Goal: Transaction & Acquisition: Purchase product/service

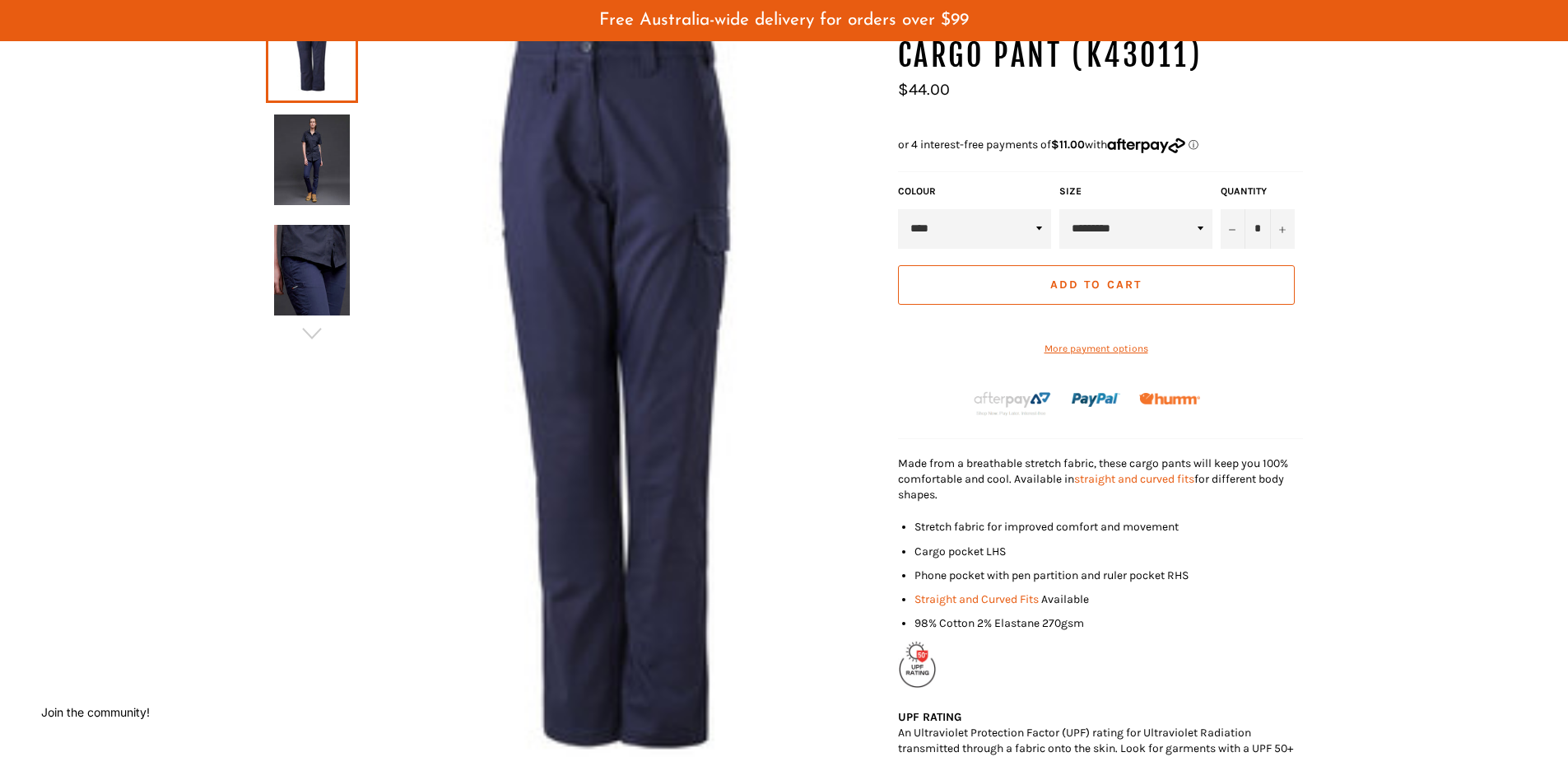
scroll to position [330, 0]
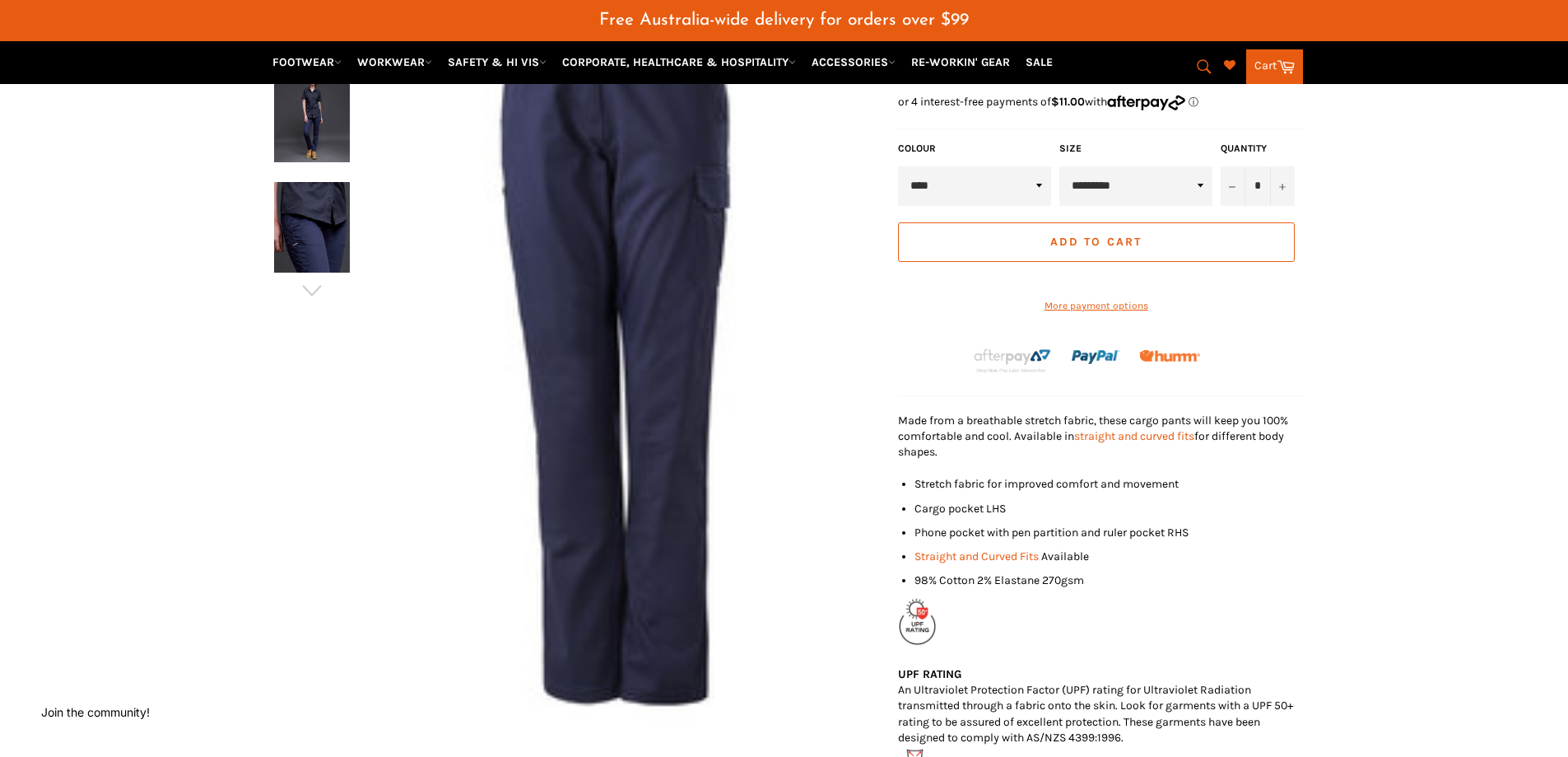
click at [1029, 188] on select "****" at bounding box center [974, 186] width 153 height 40
click at [1145, 187] on select "**********" at bounding box center [1135, 186] width 153 height 40
select select "*********"
click at [1059, 166] on select "**********" at bounding box center [1135, 186] width 153 height 40
click at [1282, 189] on icon "Increase item quantity by one" at bounding box center [1282, 187] width 7 height 7
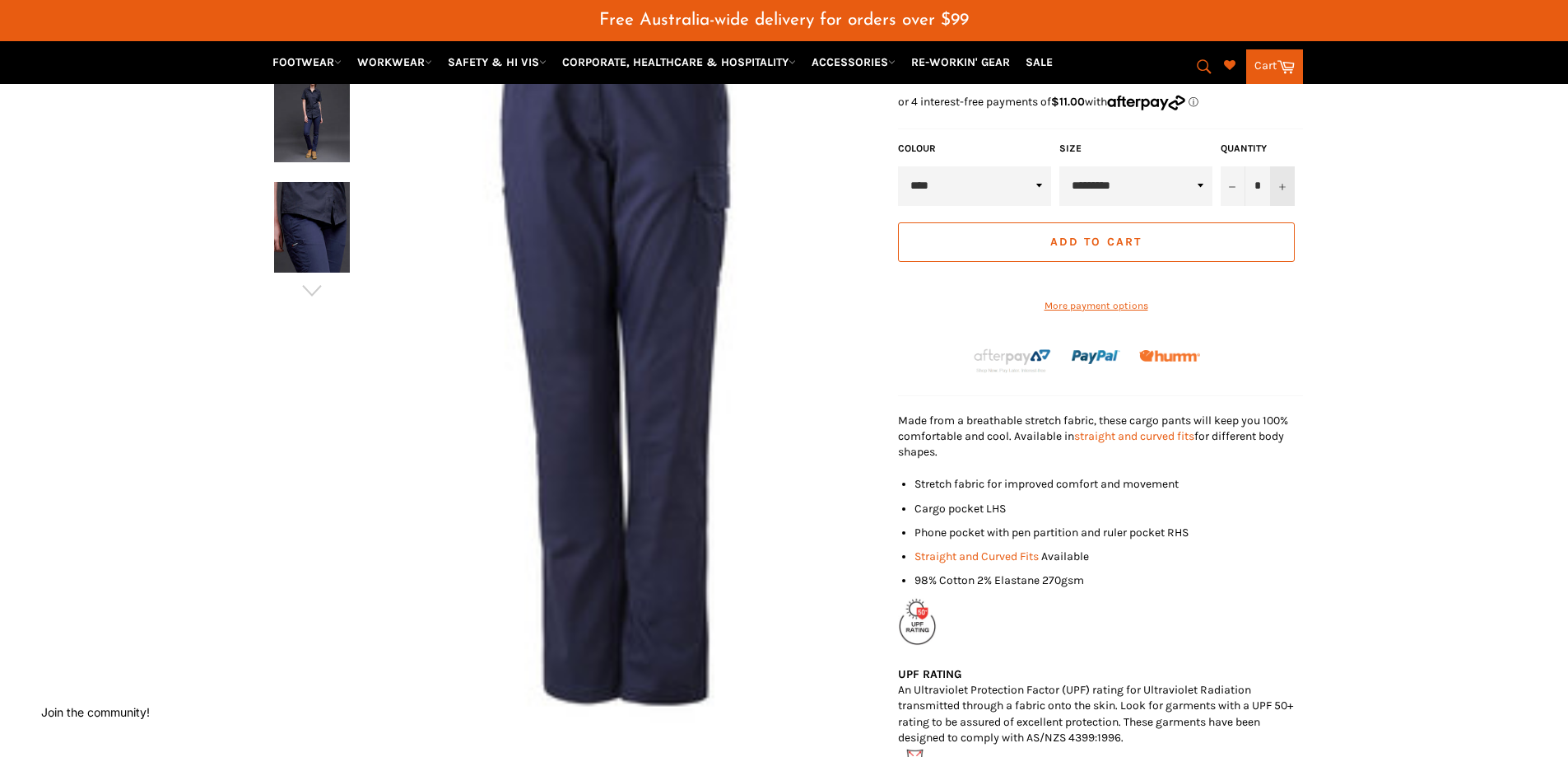
click at [1282, 190] on button "+" at bounding box center [1282, 186] width 24 height 40
type input "*"
click at [1125, 242] on span "Add to Cart" at bounding box center [1095, 242] width 91 height 14
click at [1268, 74] on link "Cart Cart" at bounding box center [1274, 67] width 57 height 35
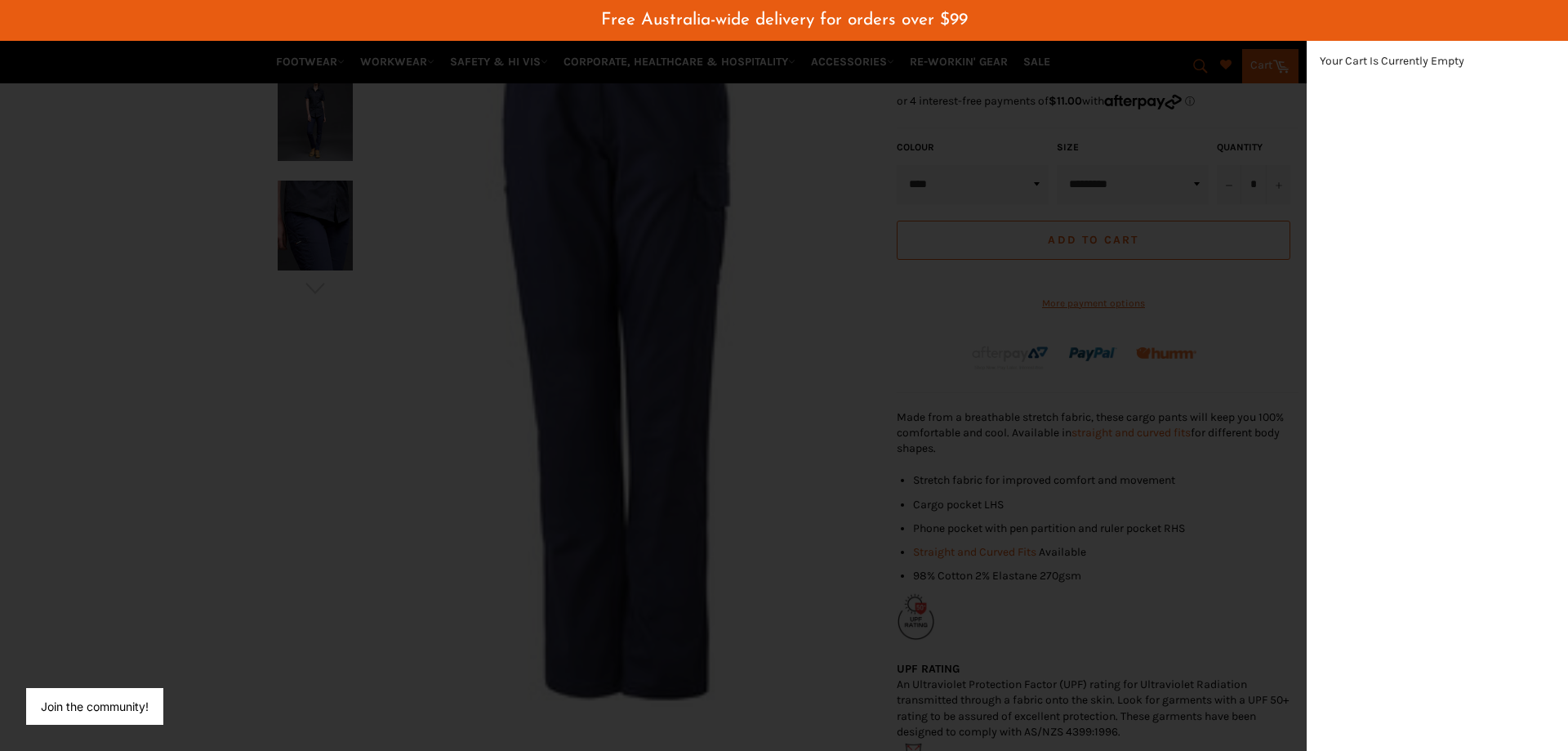
click at [1080, 161] on div "modal" at bounding box center [784, 375] width 1568 height 751
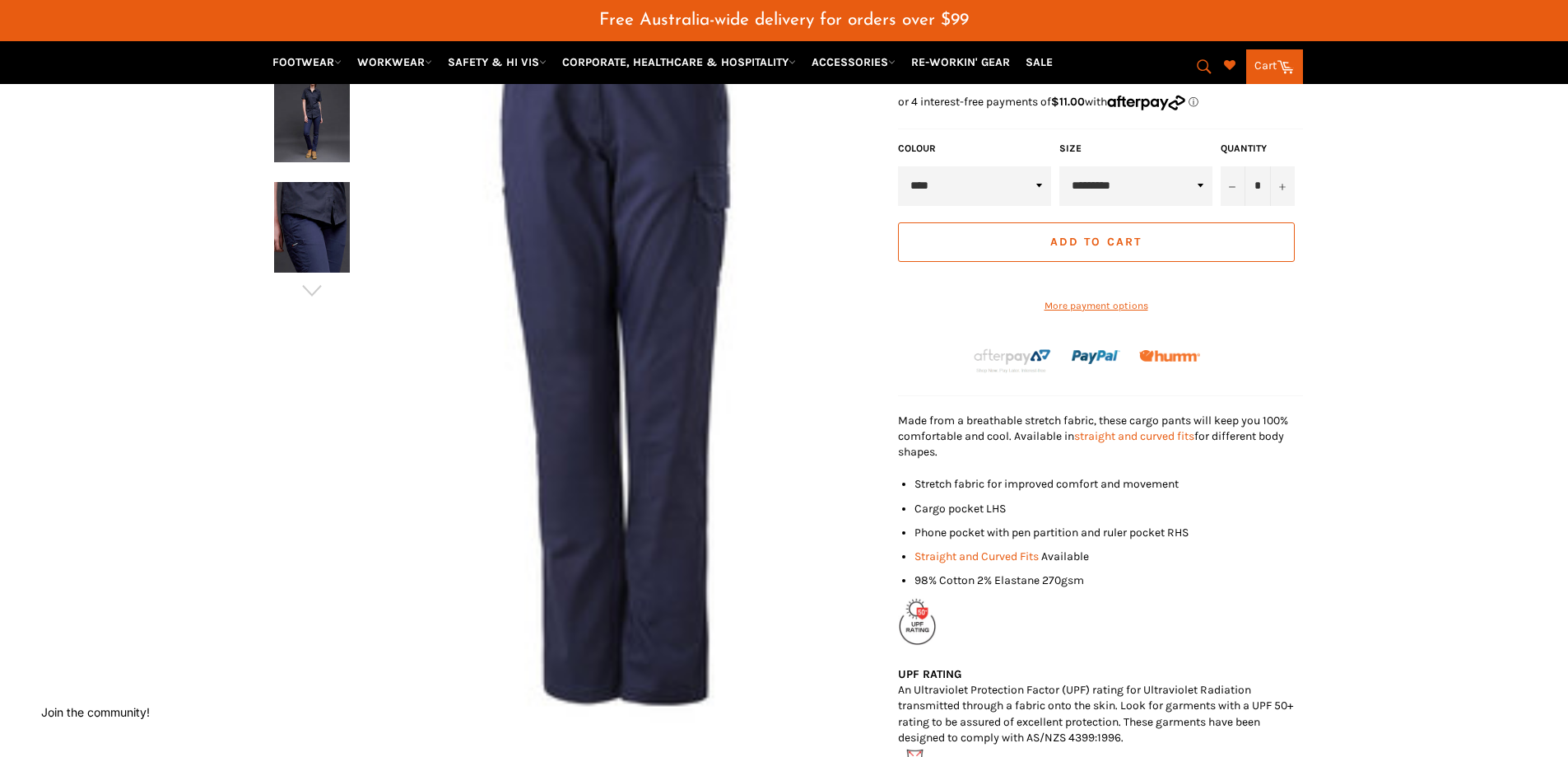
click at [1079, 253] on button "Add to Cart" at bounding box center [1096, 242] width 397 height 40
click at [1267, 68] on link "Cart Cart" at bounding box center [1274, 67] width 57 height 35
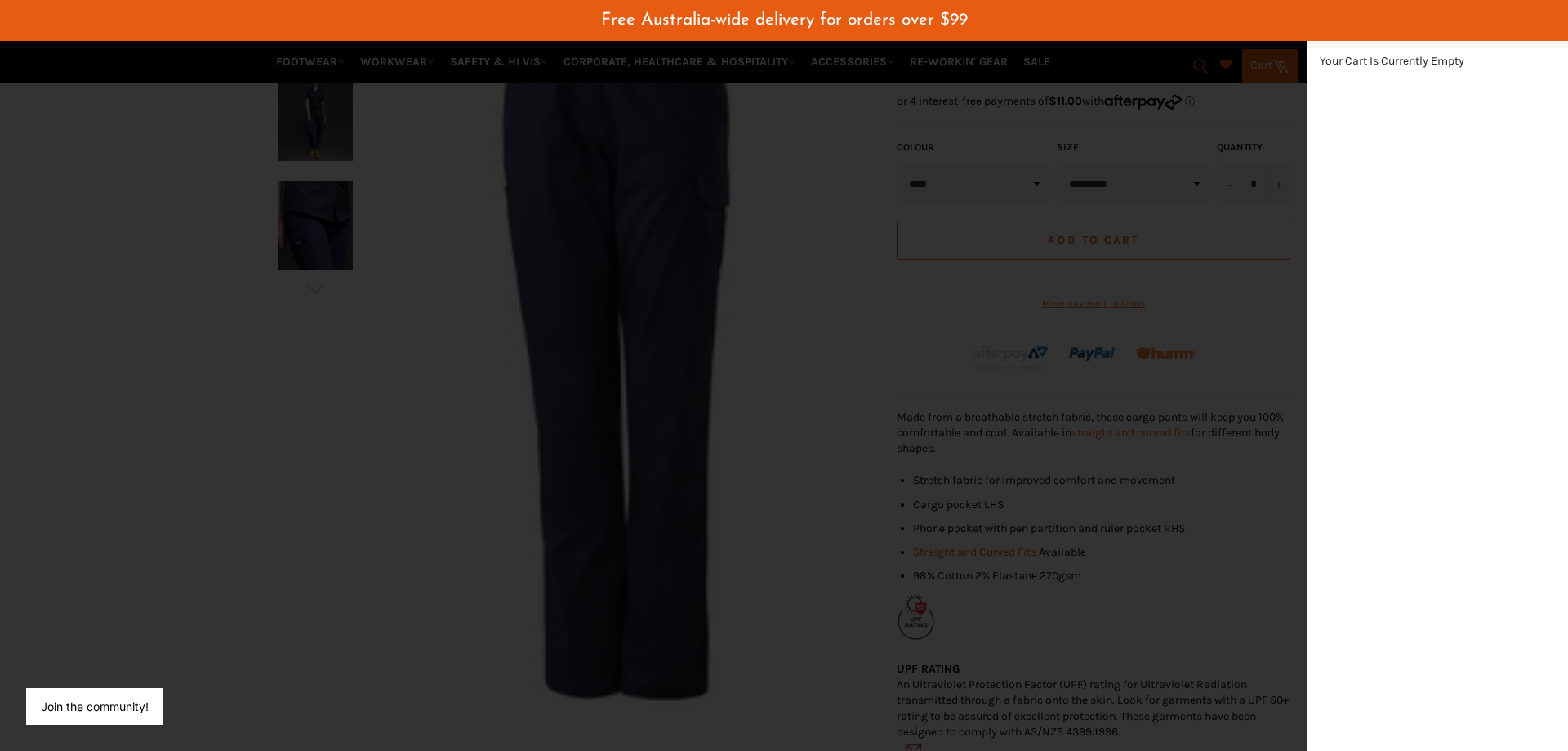
click at [1102, 431] on div "modal" at bounding box center [784, 375] width 1568 height 751
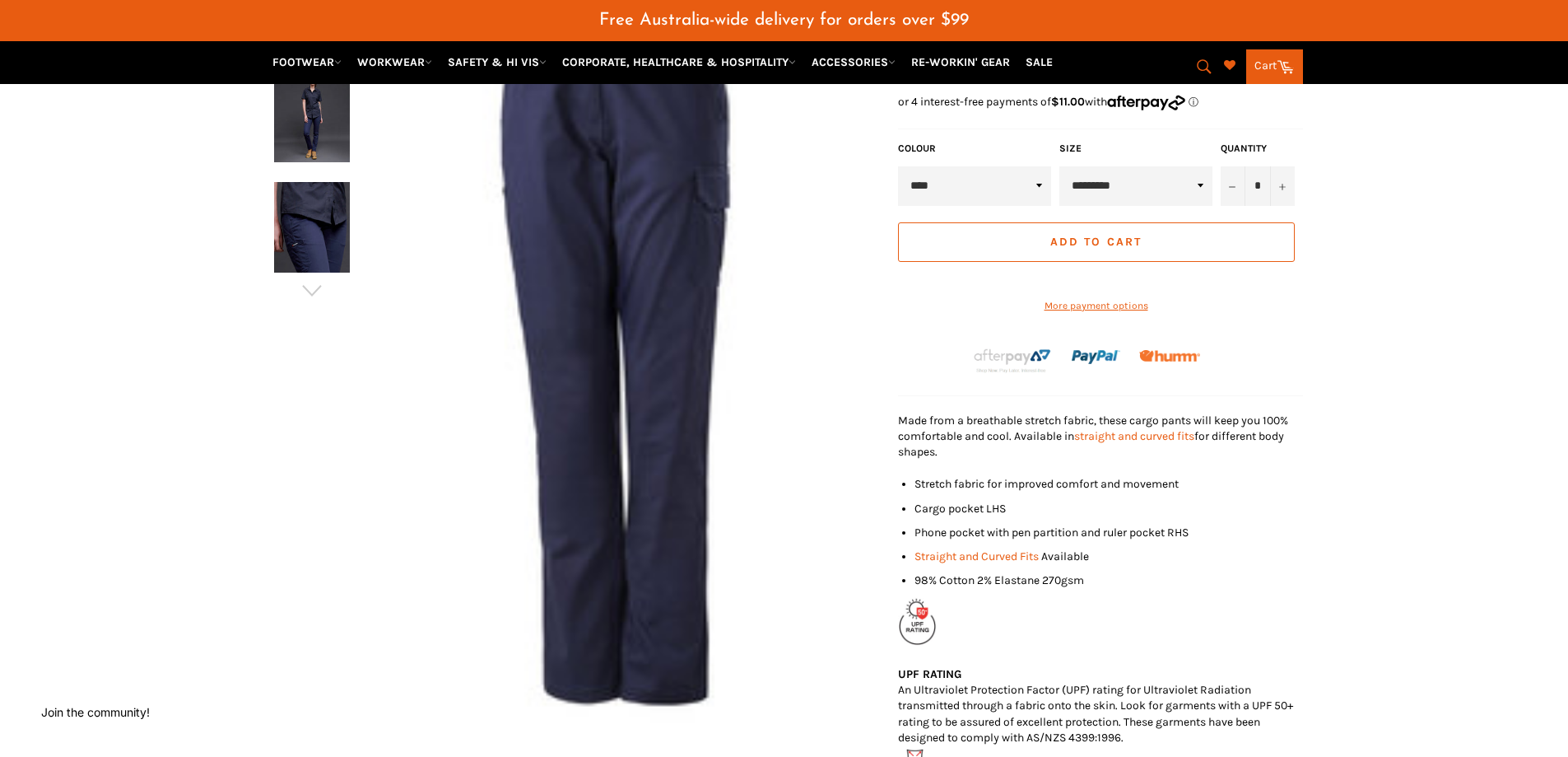
click at [1186, 222] on button "Add to Cart" at bounding box center [1096, 242] width 397 height 40
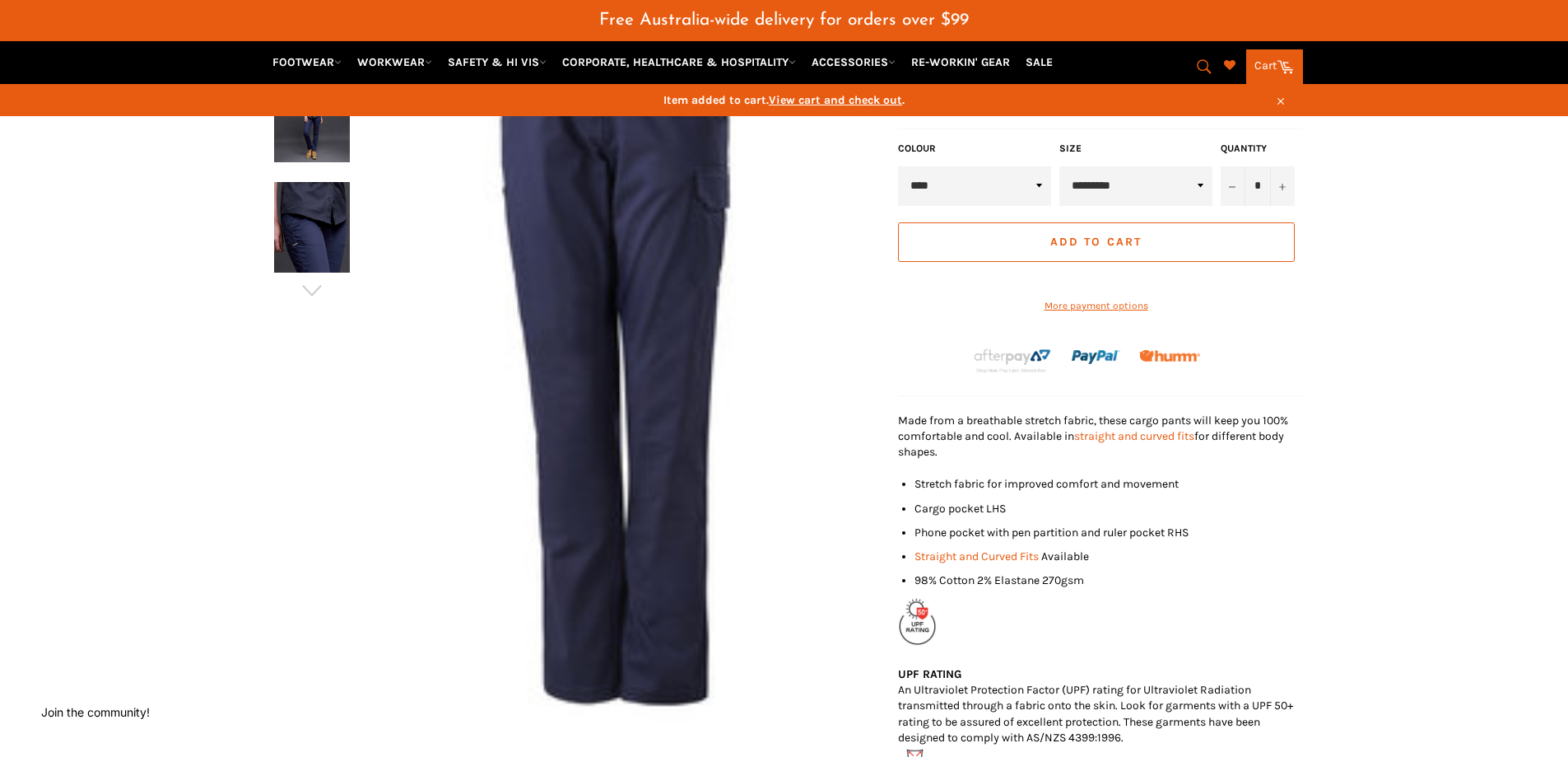
click at [872, 96] on span "View cart and check out" at bounding box center [836, 100] width 133 height 14
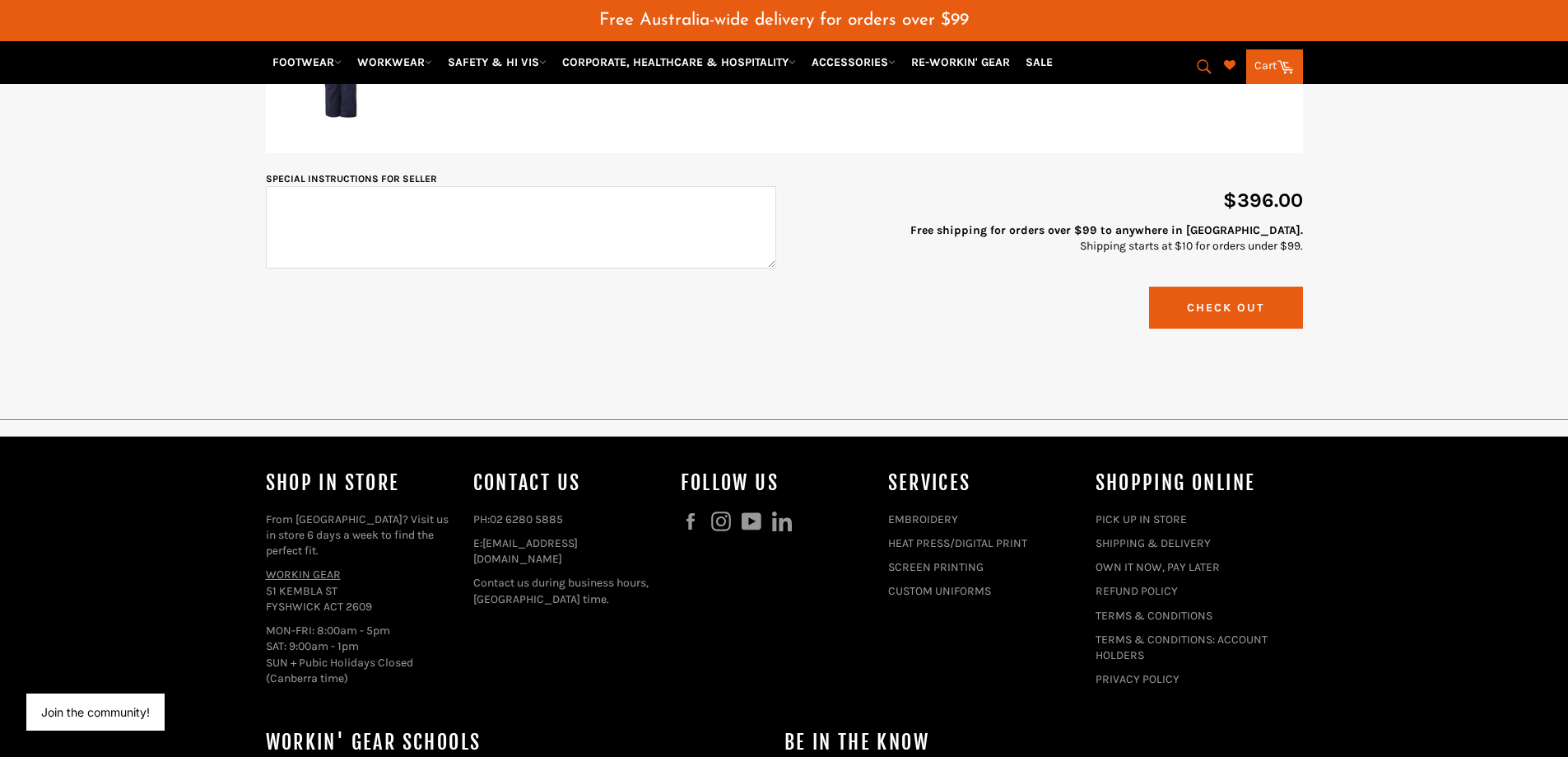
scroll to position [412, 0]
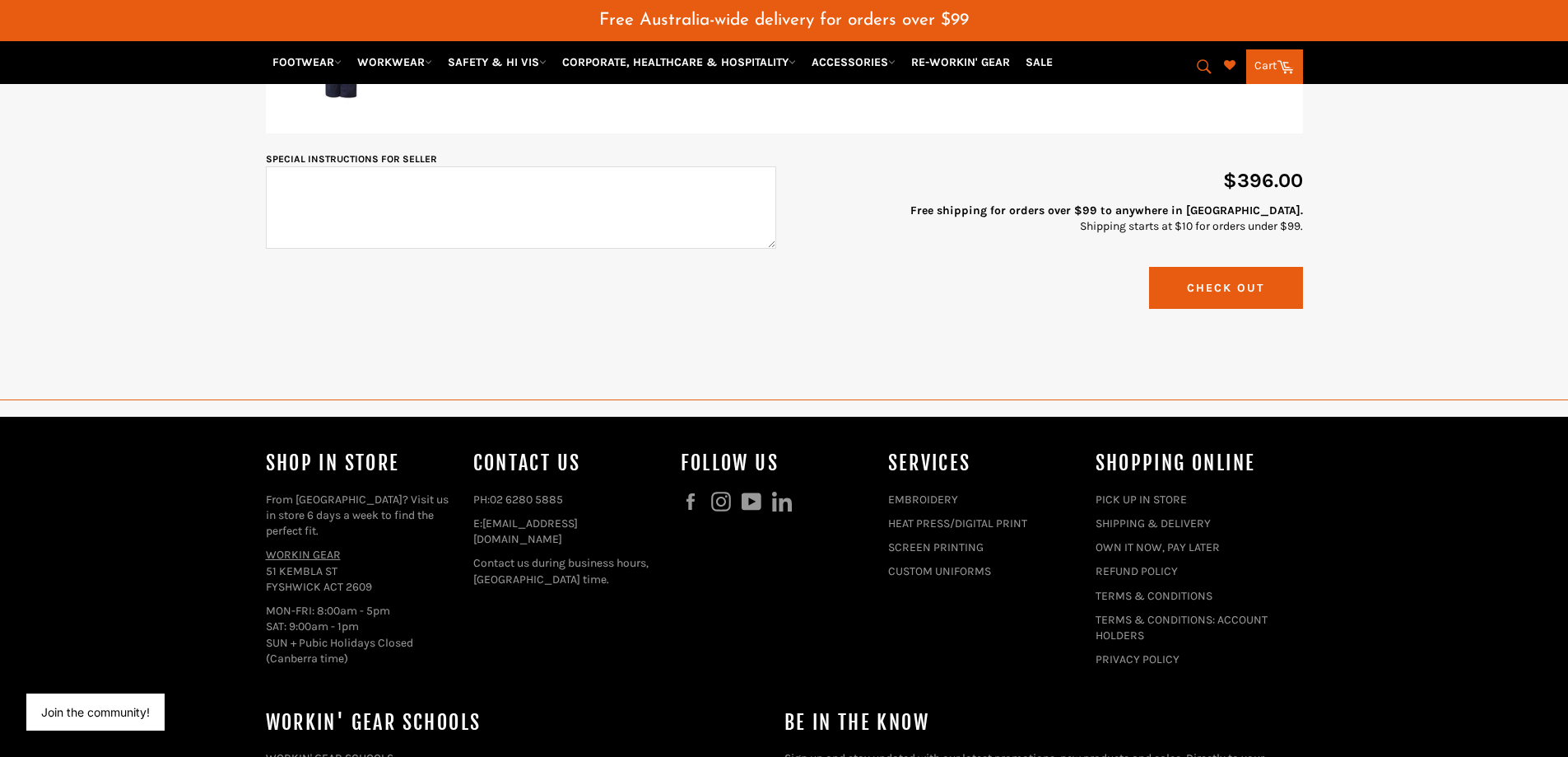
click at [1252, 300] on button "Check Out" at bounding box center [1226, 288] width 154 height 42
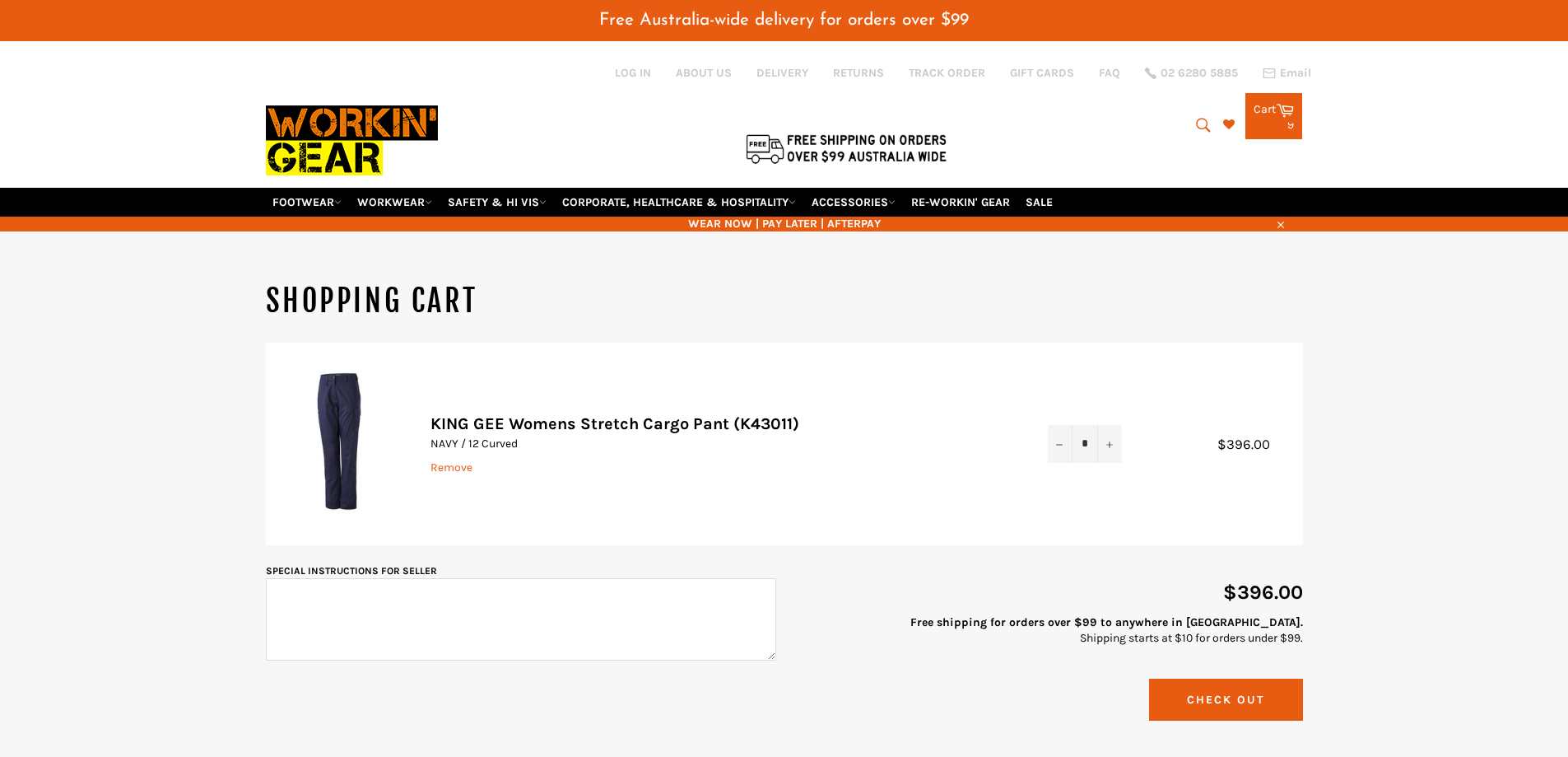
click at [1057, 413] on td "Quantity * − +" at bounding box center [1084, 444] width 107 height 203
click at [1045, 456] on td "Quantity * − +" at bounding box center [1084, 444] width 107 height 203
click at [1053, 448] on button "−" at bounding box center [1060, 443] width 24 height 37
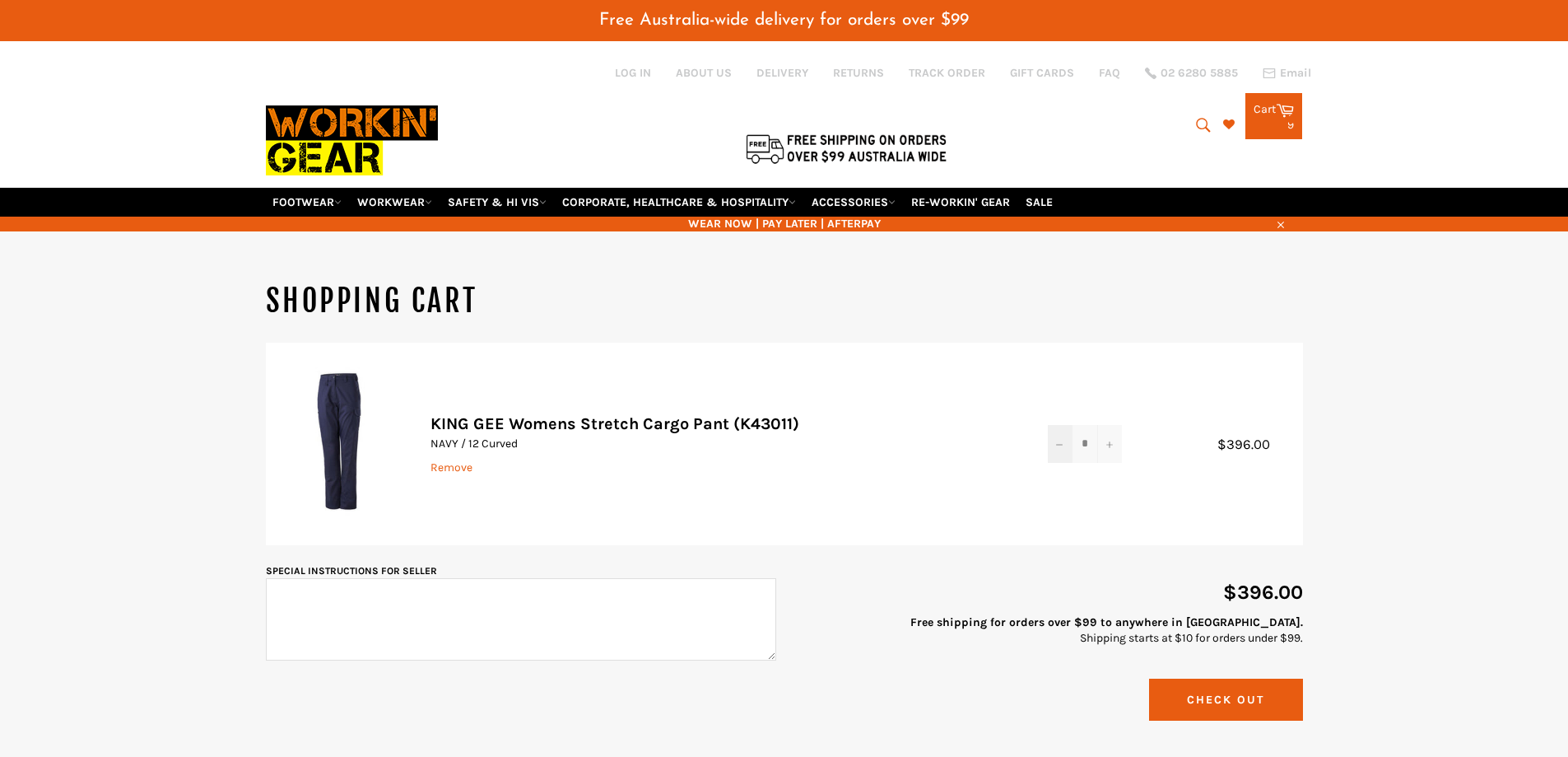
click at [1053, 448] on button "−" at bounding box center [1060, 443] width 24 height 37
click at [1061, 438] on div "* − +" at bounding box center [1084, 443] width 74 height 37
type input "*"
click button "Update Cart" at bounding box center [0, 0] width 0 height 0
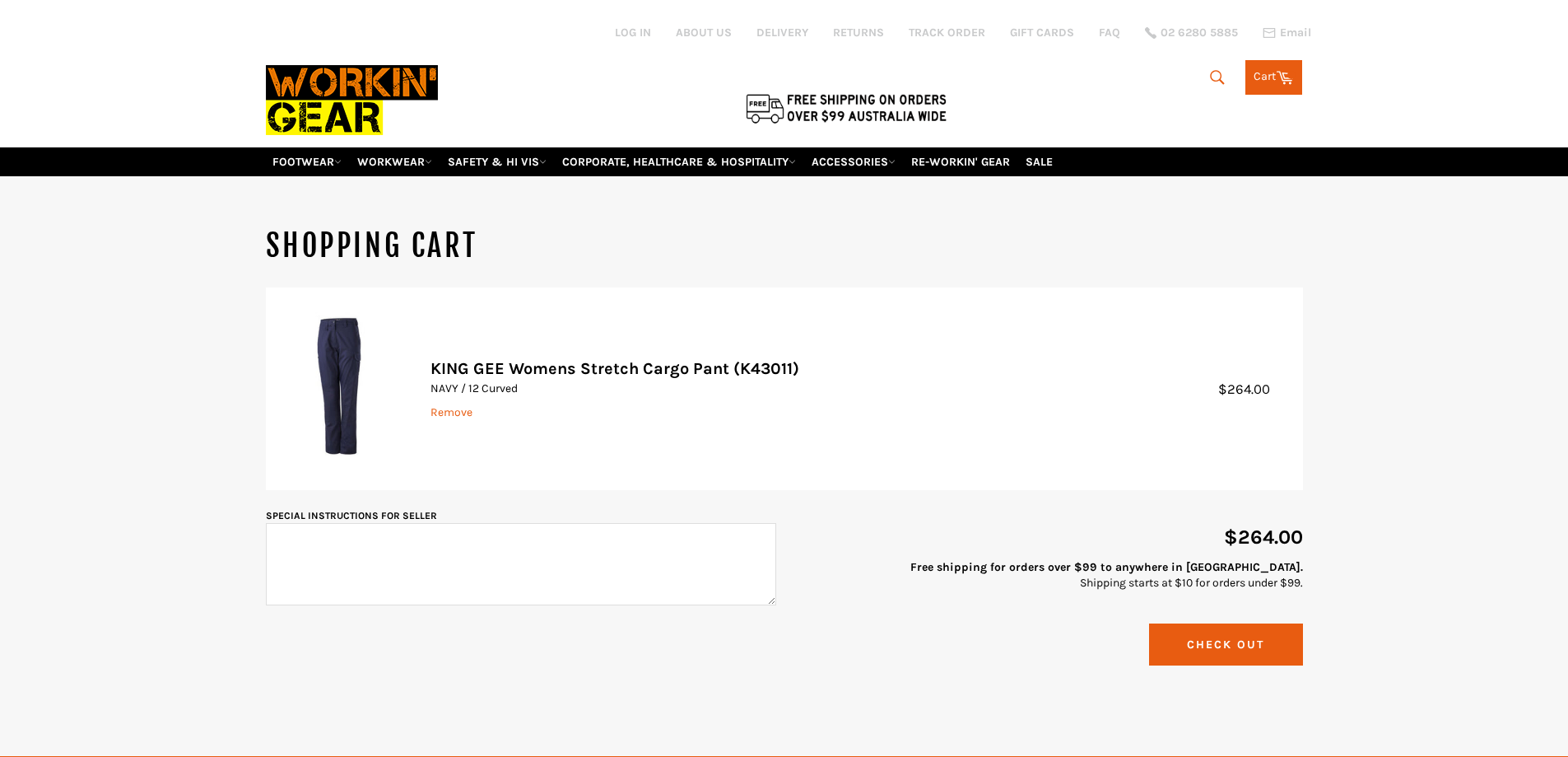
click at [1088, 436] on td "Quantity *" at bounding box center [1084, 388] width 107 height 203
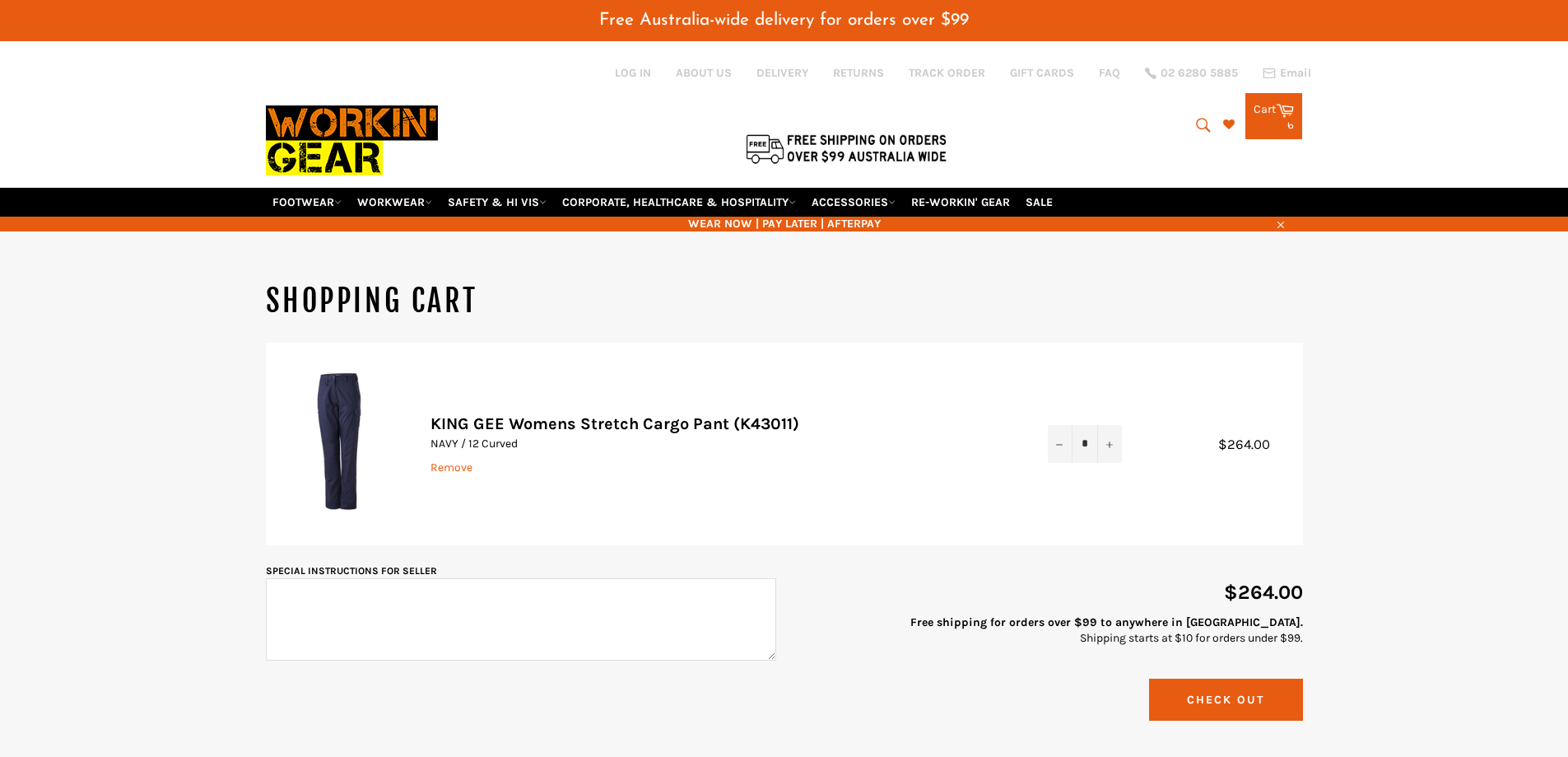
drag, startPoint x: 1088, startPoint y: 442, endPoint x: 1036, endPoint y: 437, distance: 52.2
click at [1036, 437] on td "Quantity * − +" at bounding box center [1084, 444] width 107 height 203
type input "*"
click button "Update Cart" at bounding box center [0, 0] width 0 height 0
click at [1219, 715] on button "Check Out" at bounding box center [1226, 699] width 154 height 42
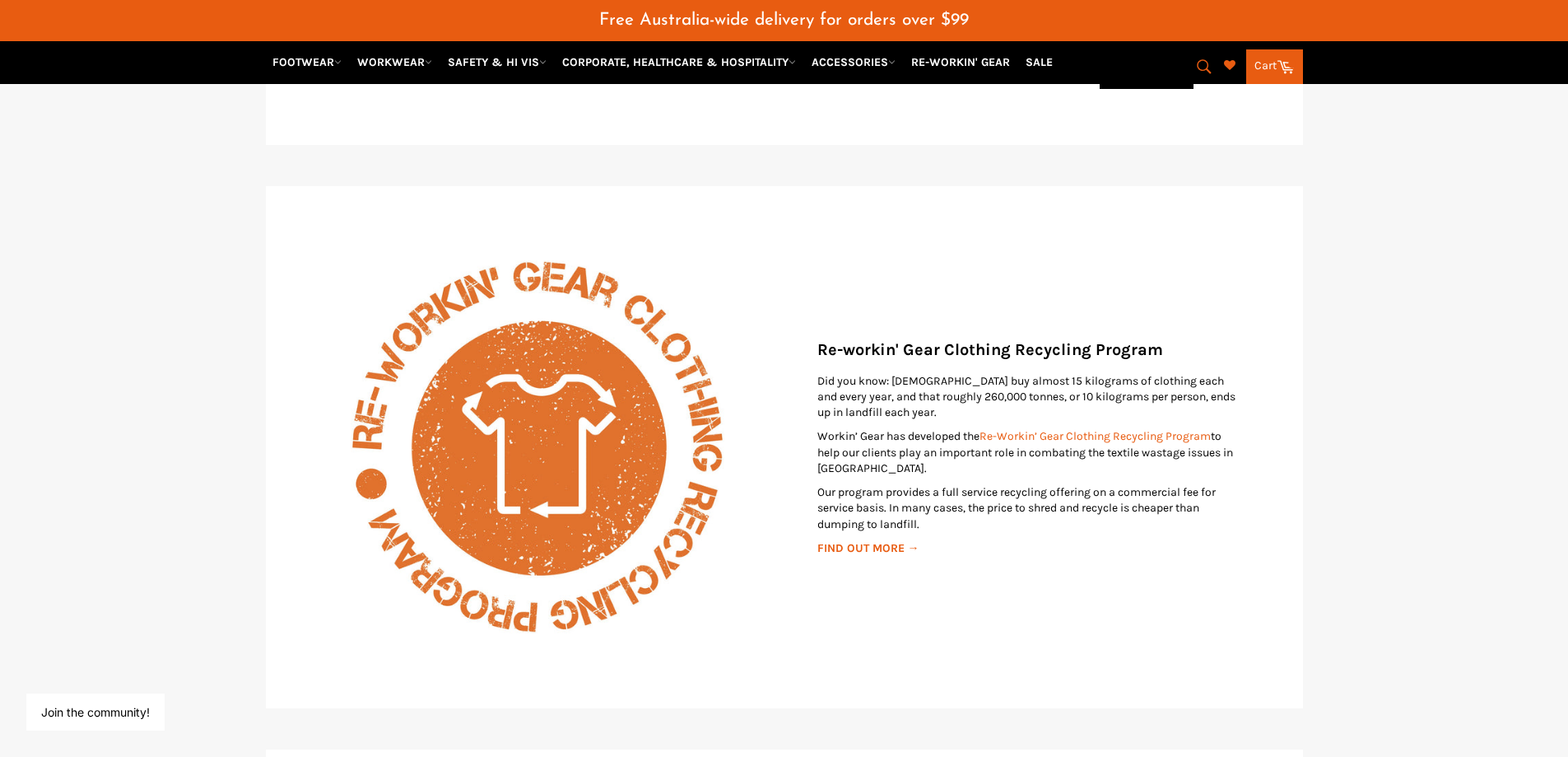
scroll to position [2739, 0]
